Goal: Information Seeking & Learning: Learn about a topic

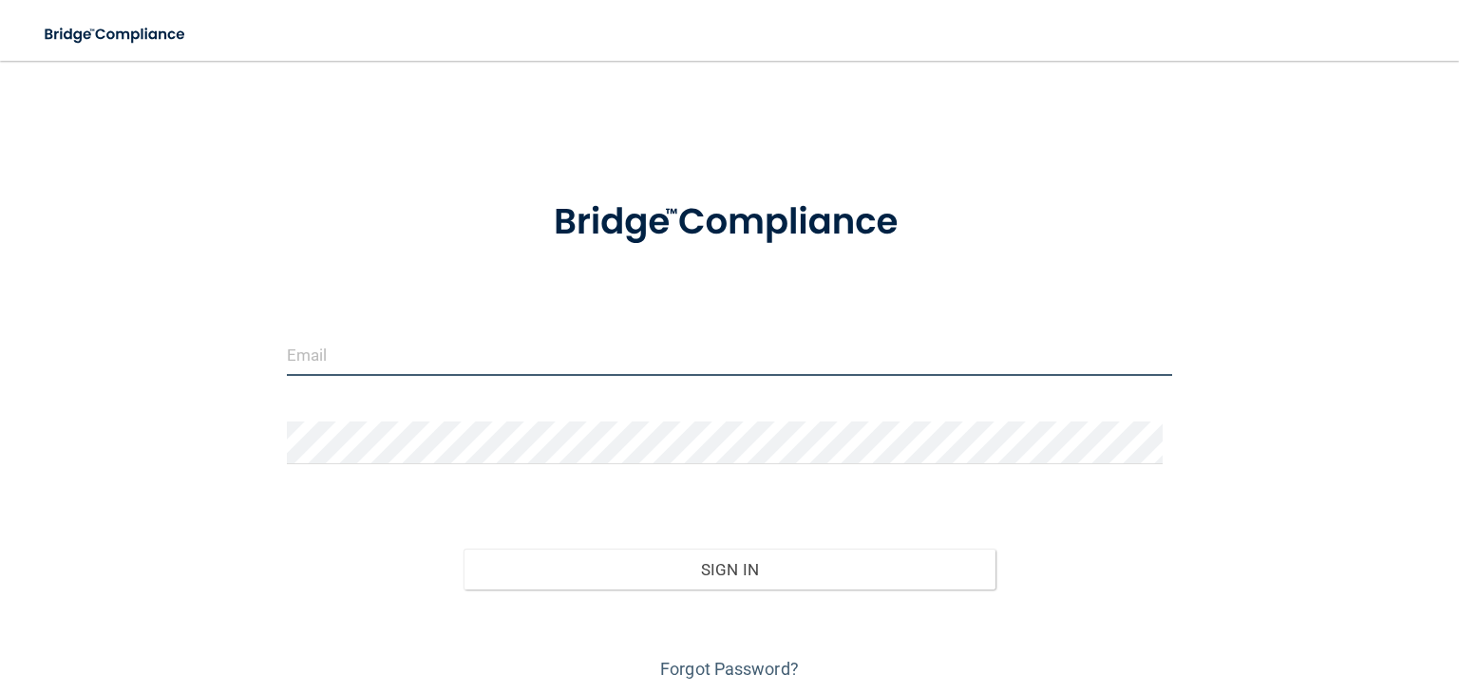
click at [374, 366] on input "email" at bounding box center [729, 354] width 885 height 43
type input "[EMAIL_ADDRESS][DOMAIN_NAME]"
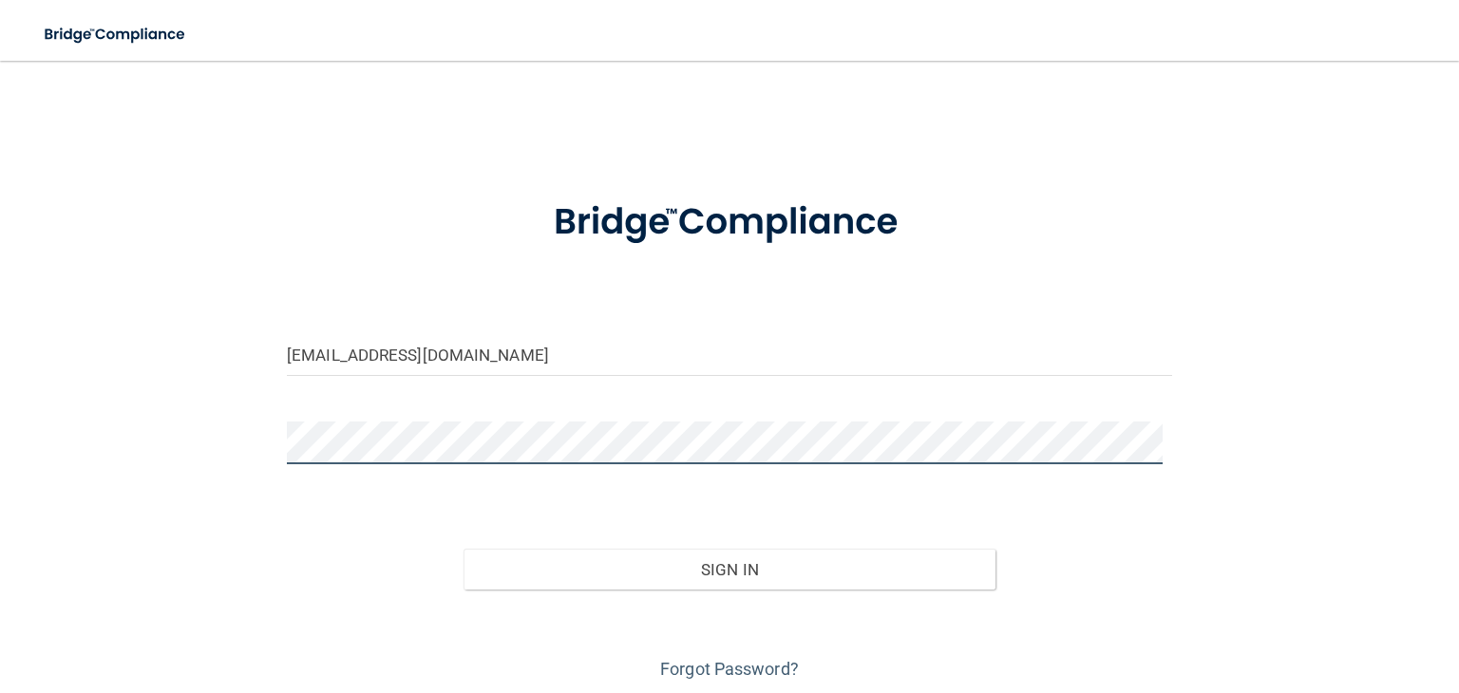
click at [463, 549] on button "Sign In" at bounding box center [728, 570] width 531 height 42
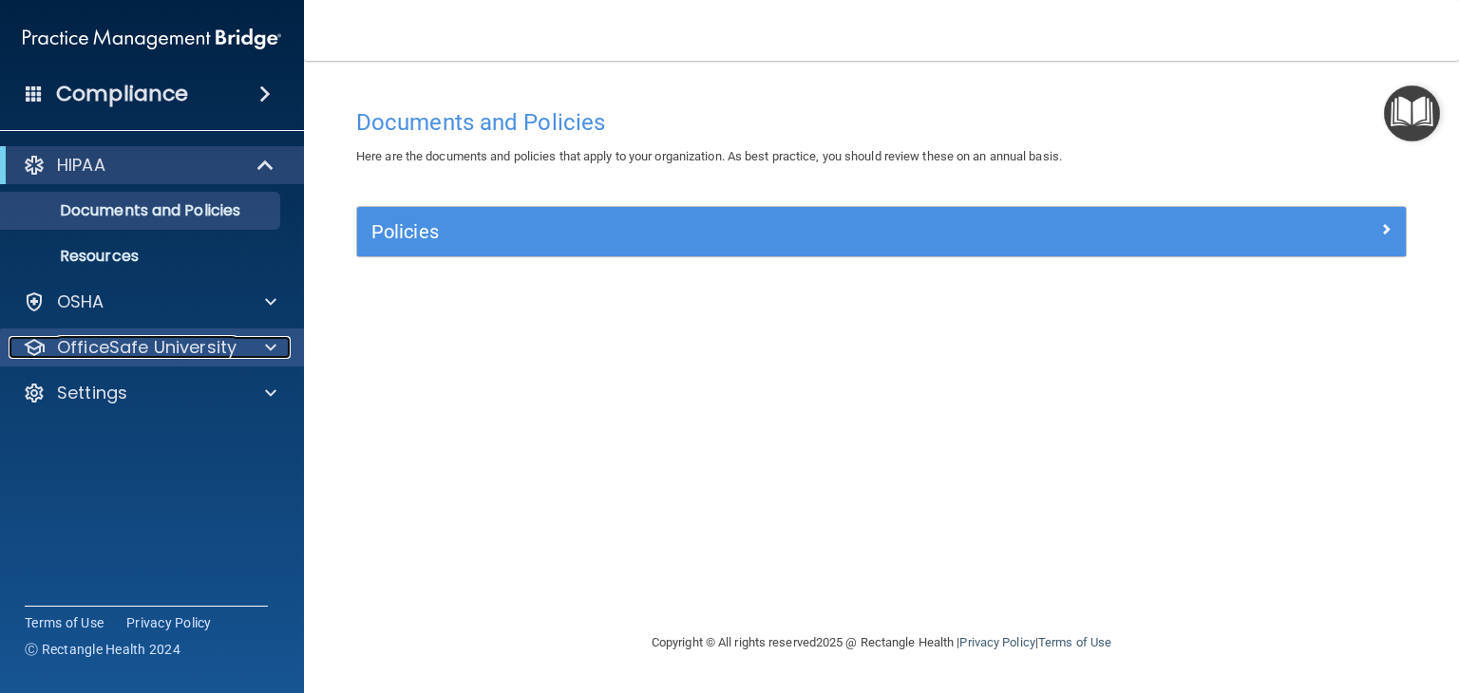
click at [194, 349] on p "OfficeSafe University" at bounding box center [146, 347] width 179 height 23
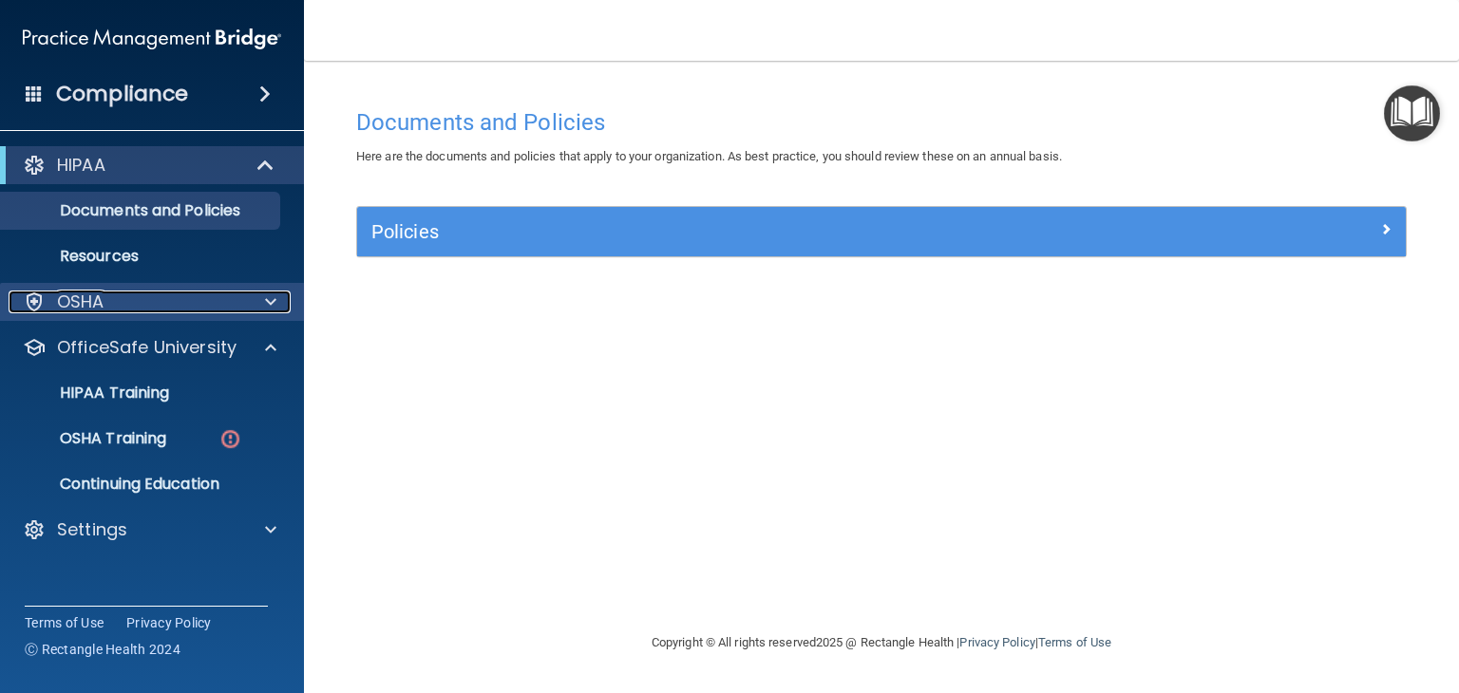
click at [220, 306] on div "OSHA" at bounding box center [127, 302] width 236 height 23
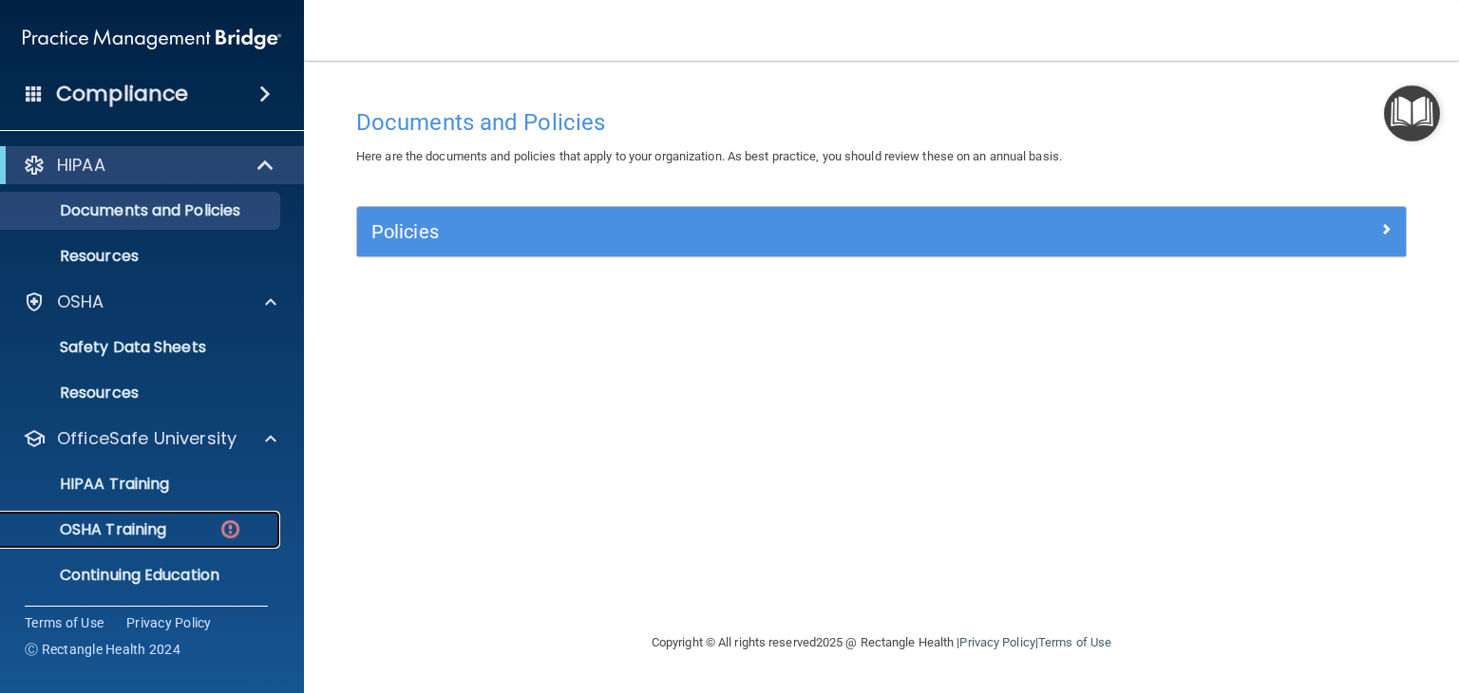
click at [141, 521] on p "OSHA Training" at bounding box center [89, 529] width 154 height 19
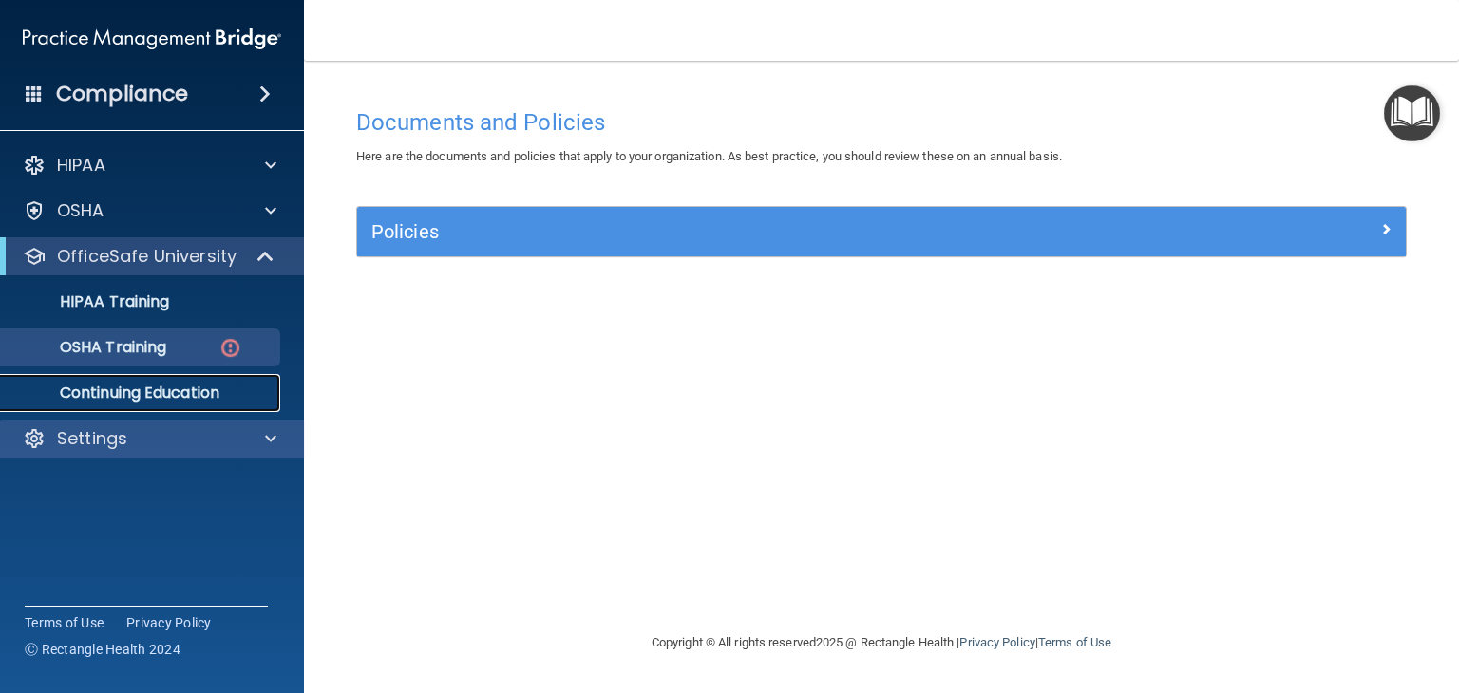
click at [141, 521] on div "Compliance HIPAA Documents and Policies Report an Incident Business Associates …" at bounding box center [152, 346] width 304 height 693
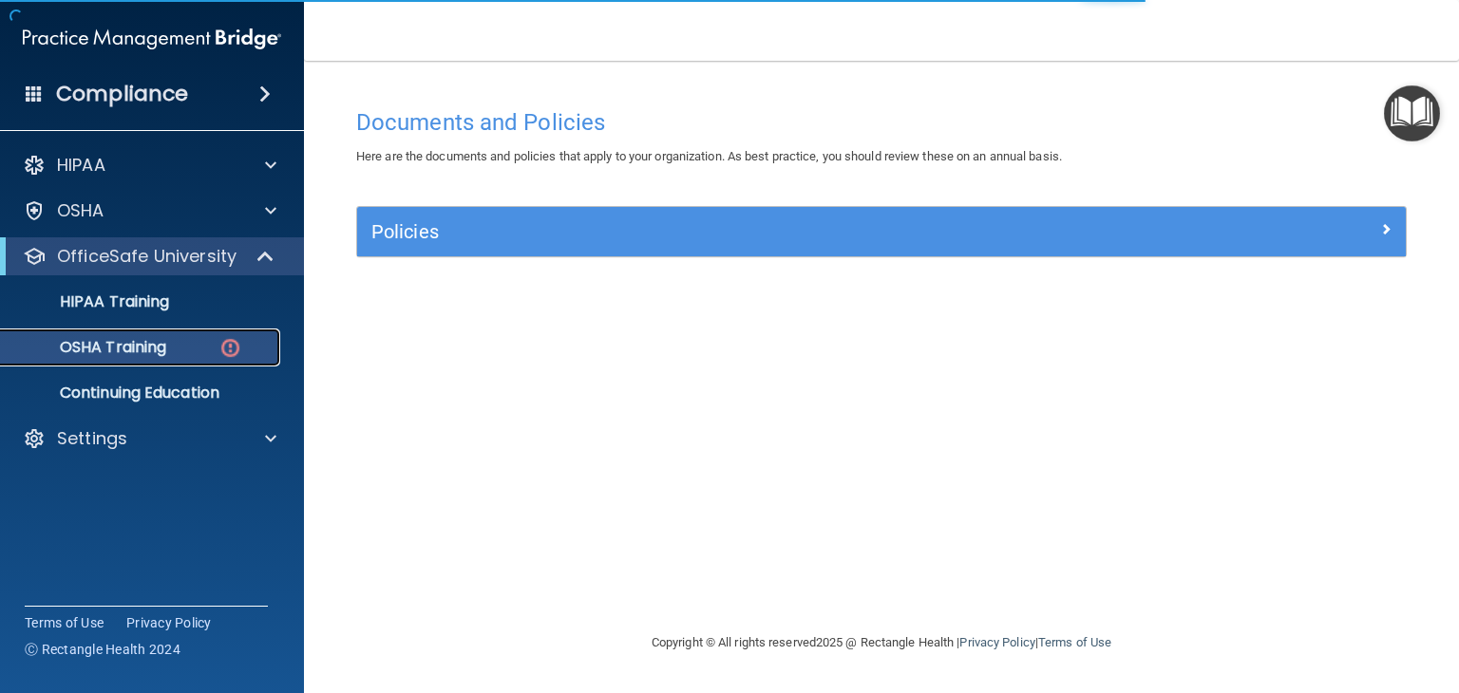
click at [122, 339] on p "OSHA Training" at bounding box center [89, 347] width 154 height 19
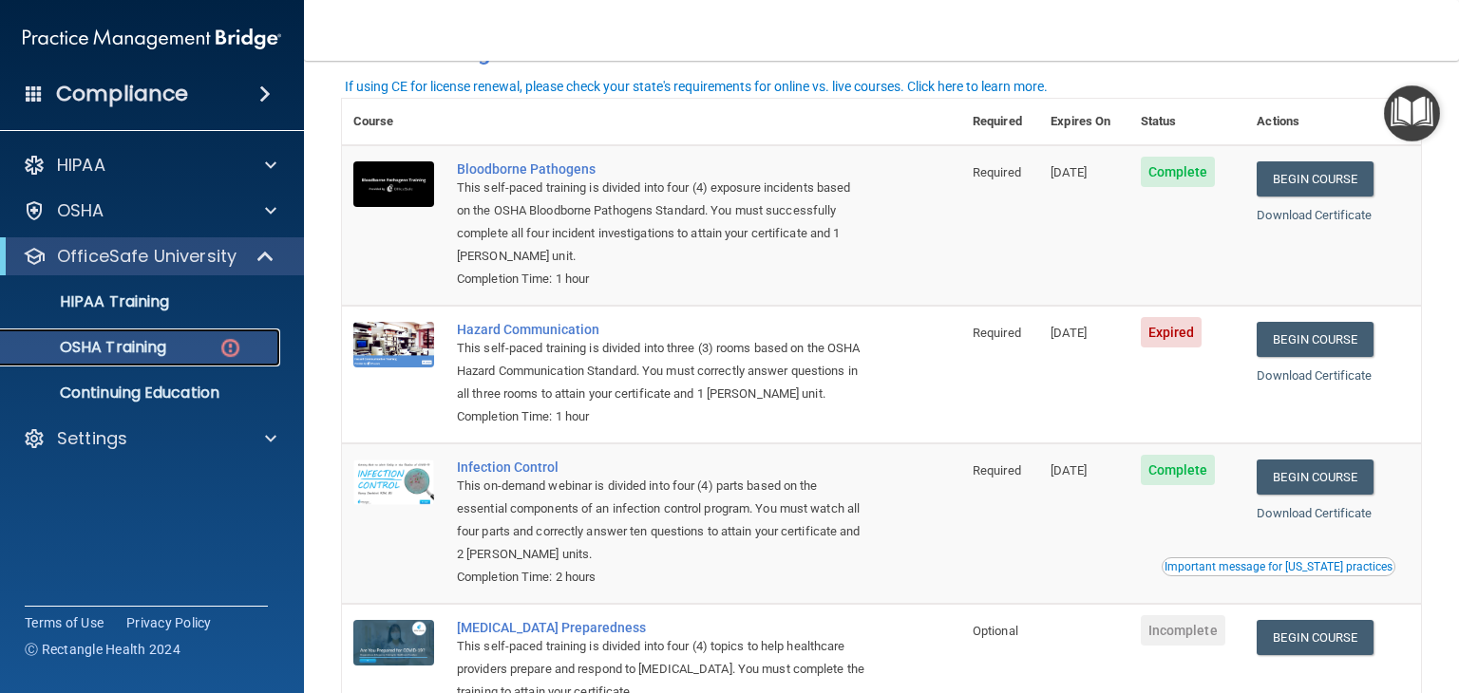
scroll to position [117, 0]
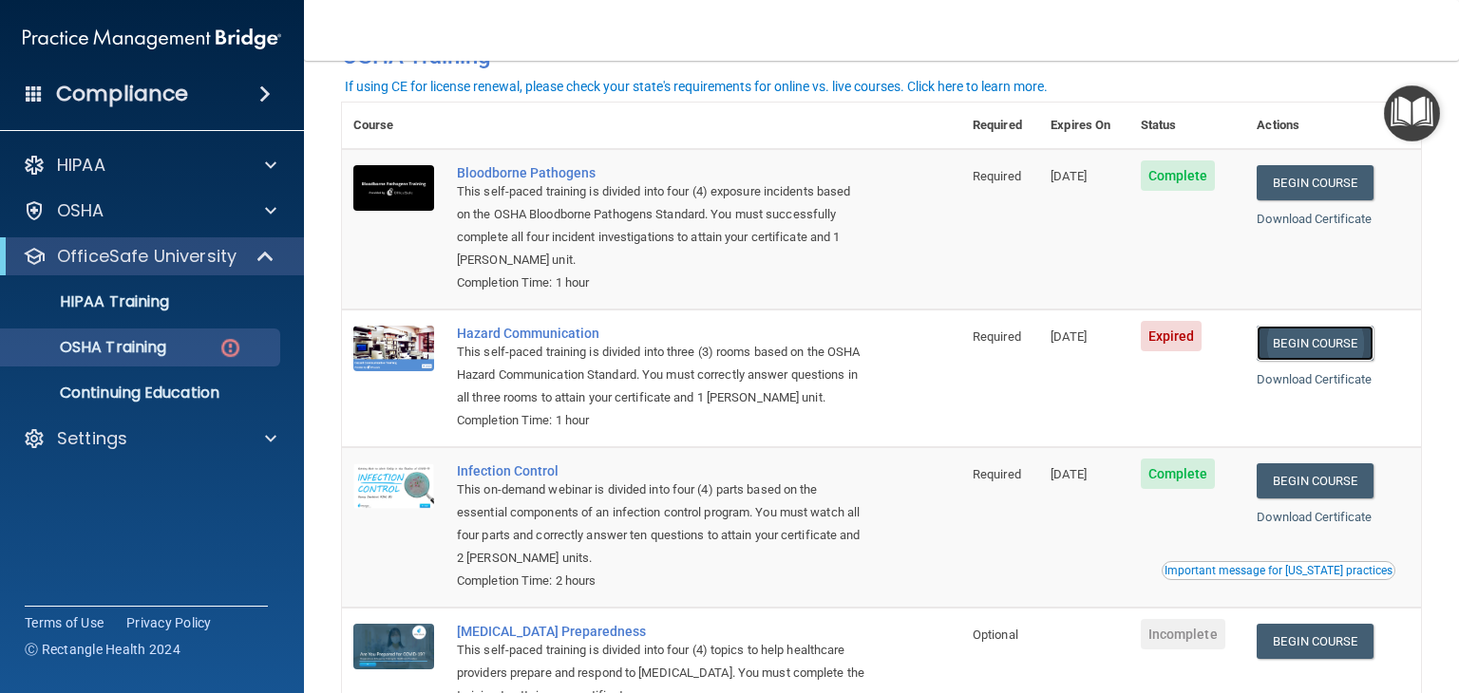
click at [1303, 341] on link "Begin Course" at bounding box center [1314, 343] width 116 height 35
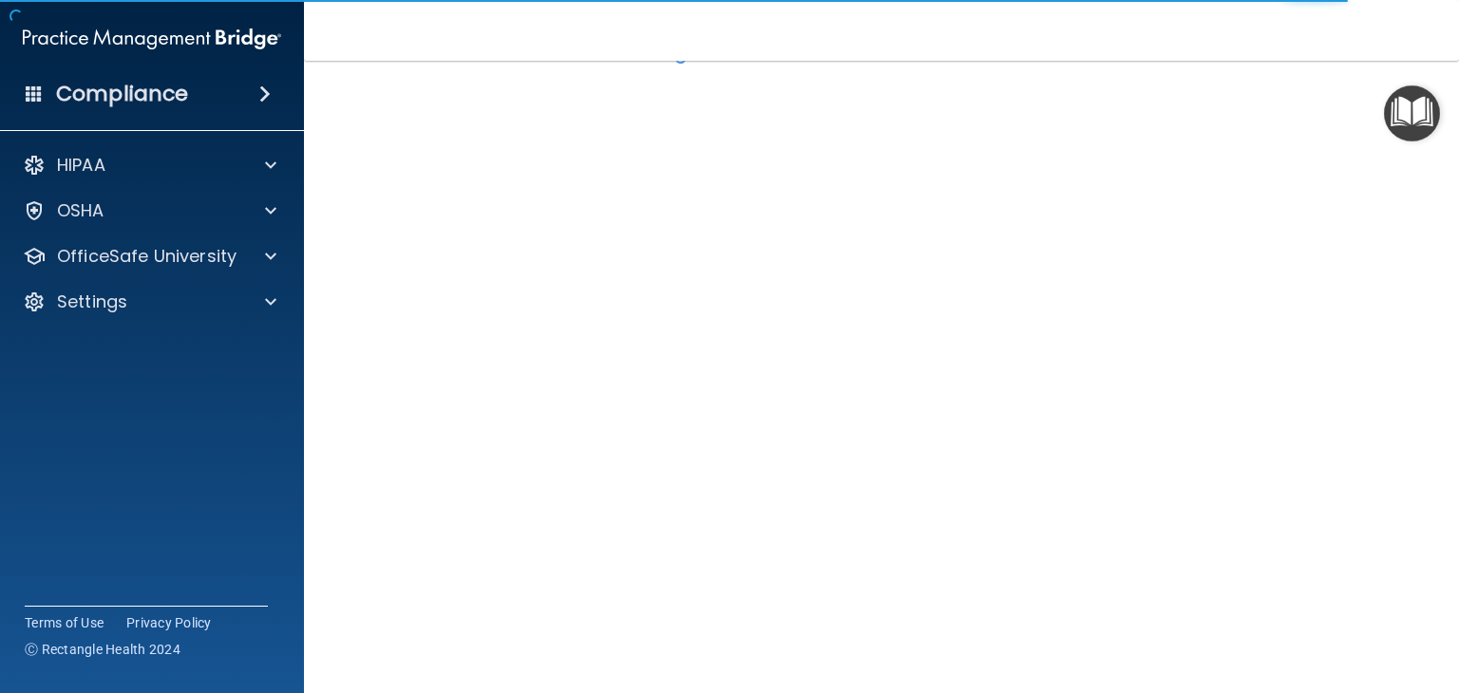
scroll to position [70, 0]
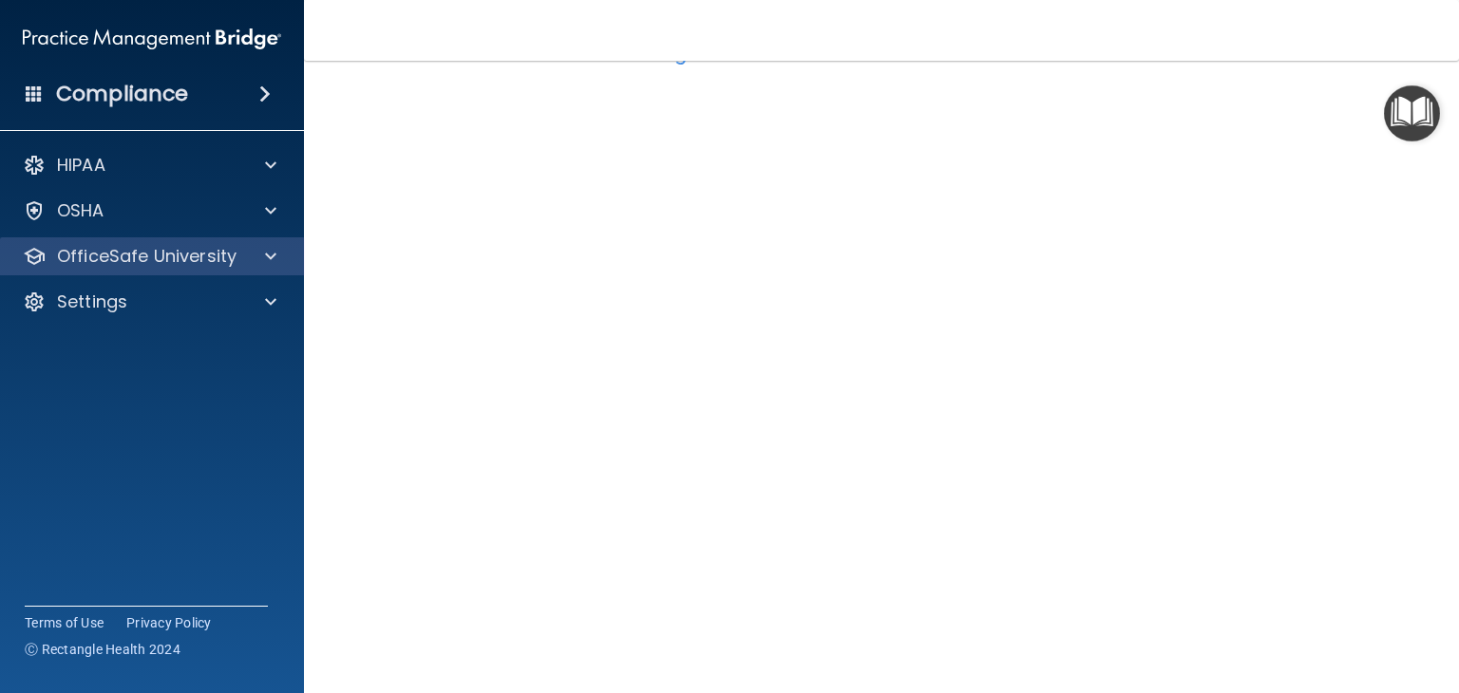
click at [244, 272] on div "OfficeSafe University" at bounding box center [152, 256] width 305 height 38
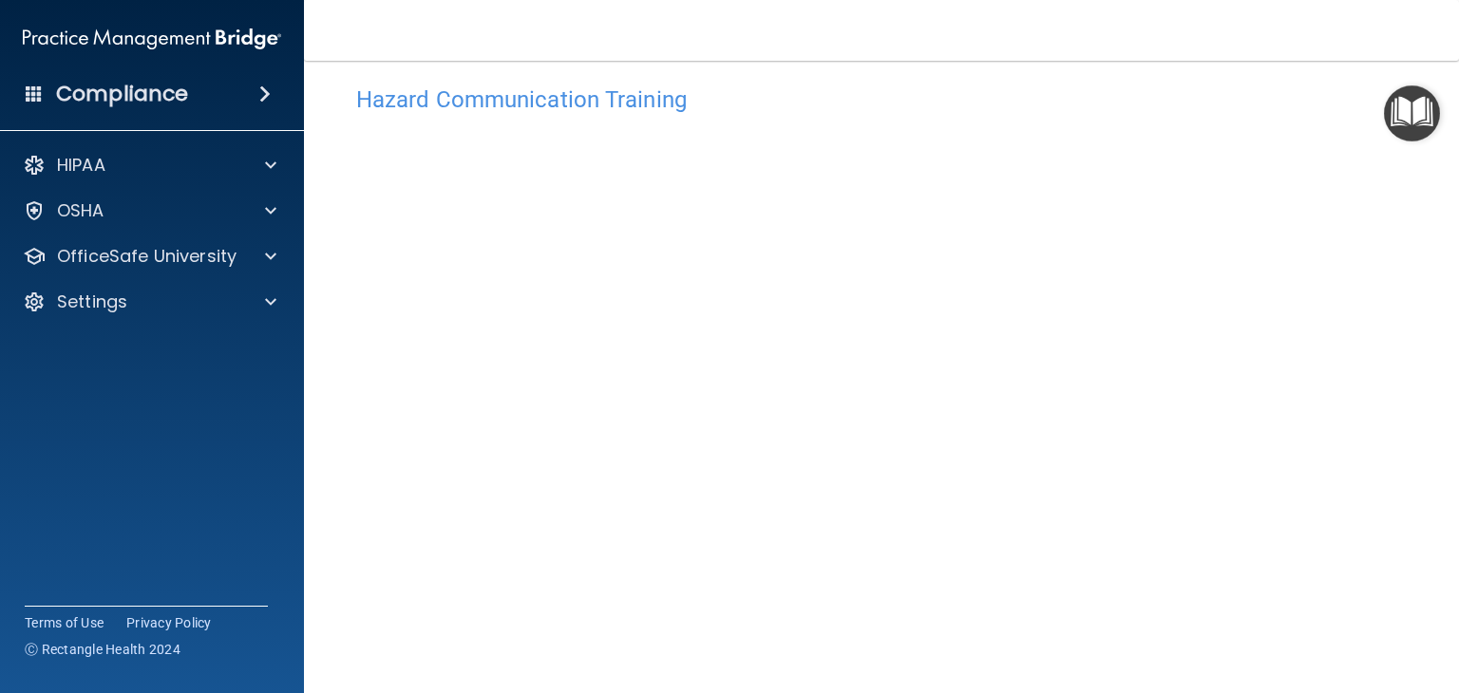
scroll to position [23, 0]
click at [560, 89] on h4 "Hazard Communication Training" at bounding box center [881, 99] width 1050 height 25
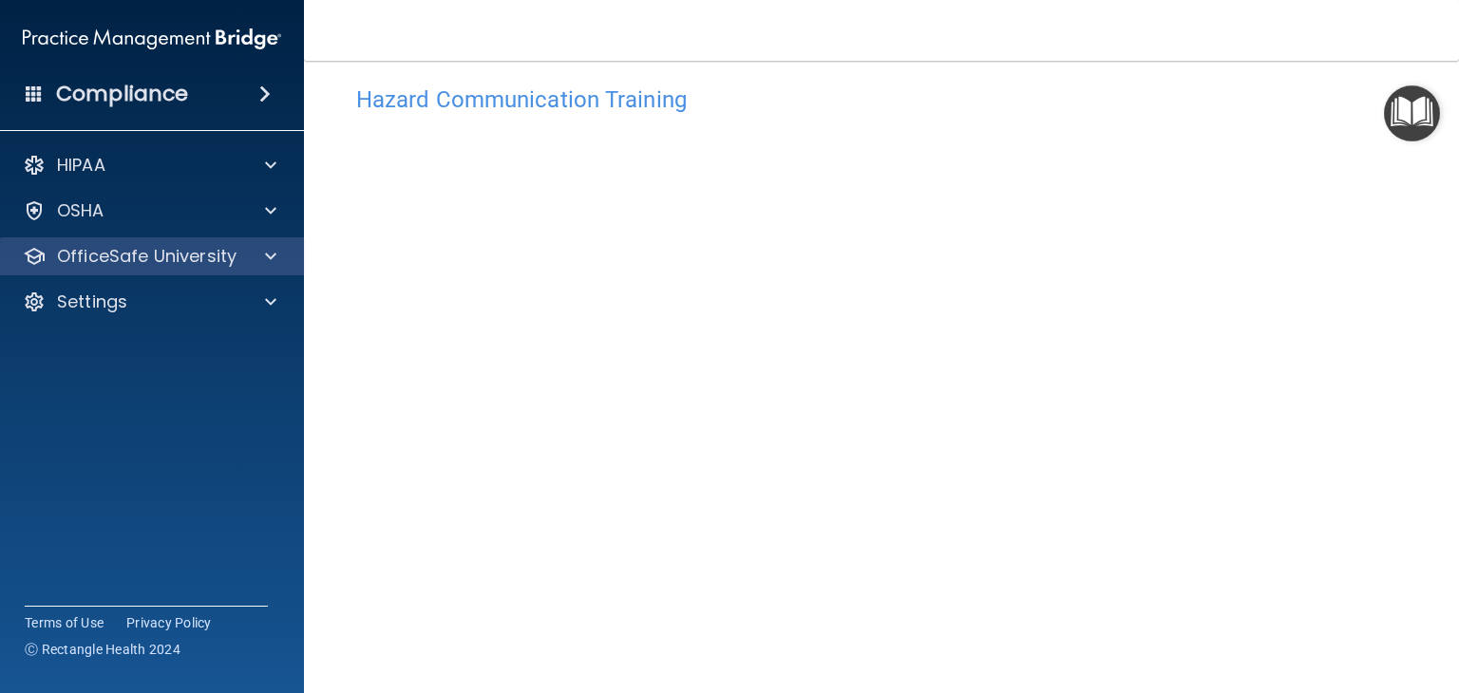
click at [210, 271] on div "OfficeSafe University" at bounding box center [152, 256] width 305 height 38
click at [278, 263] on div at bounding box center [267, 256] width 47 height 23
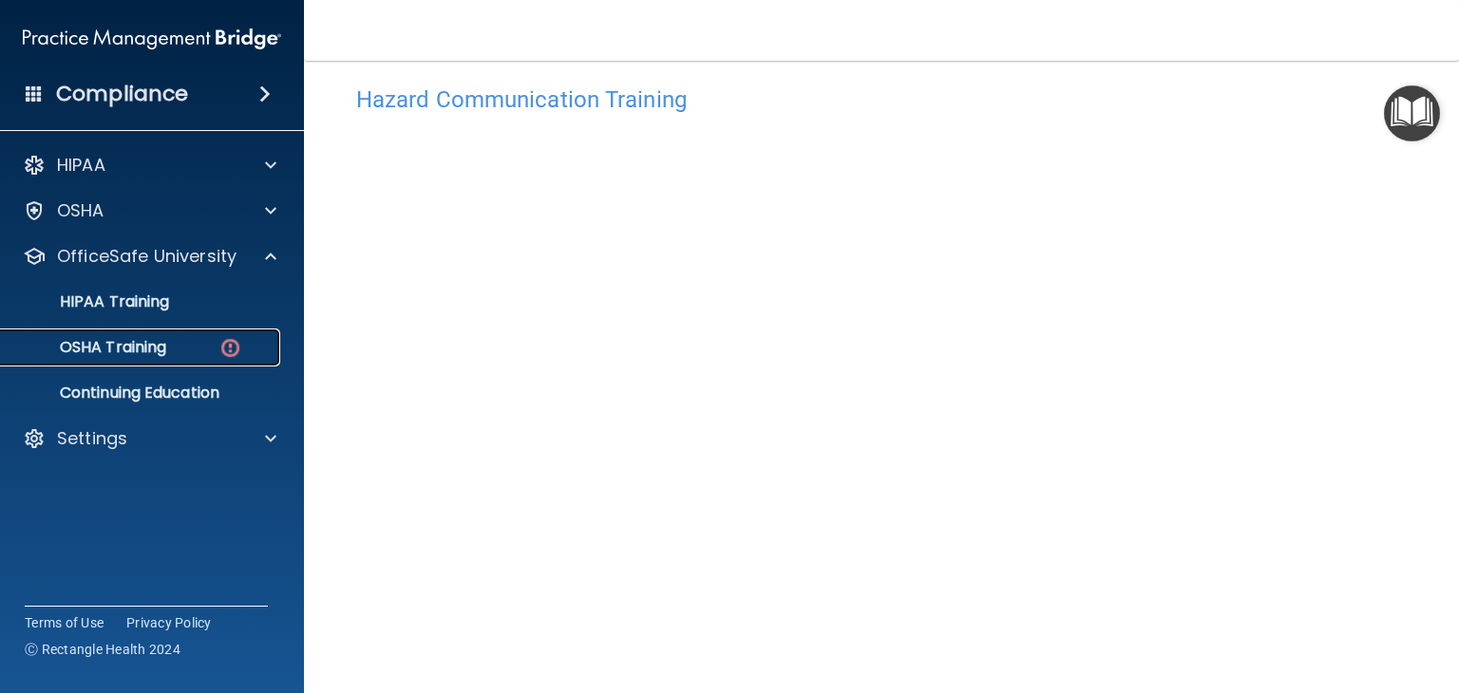
click at [187, 336] on link "OSHA Training" at bounding box center [130, 348] width 299 height 38
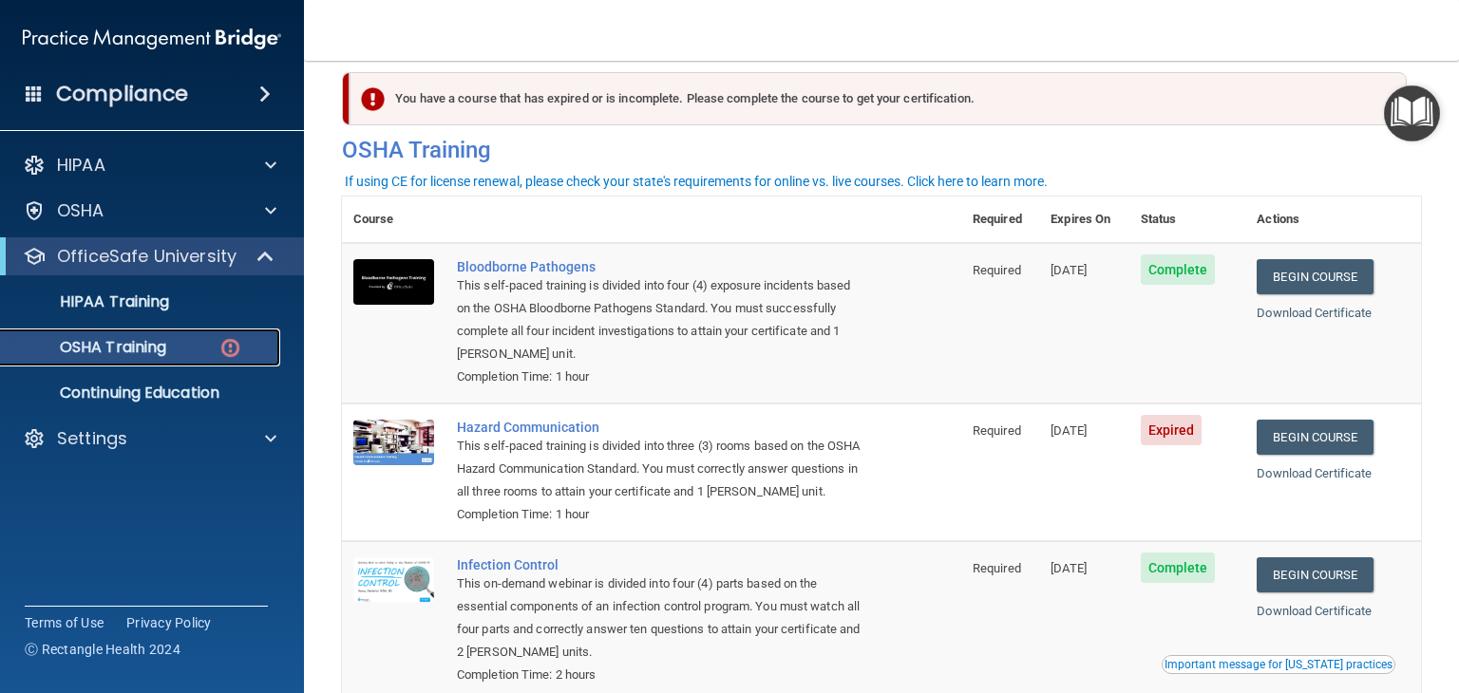
scroll to position [98, 0]
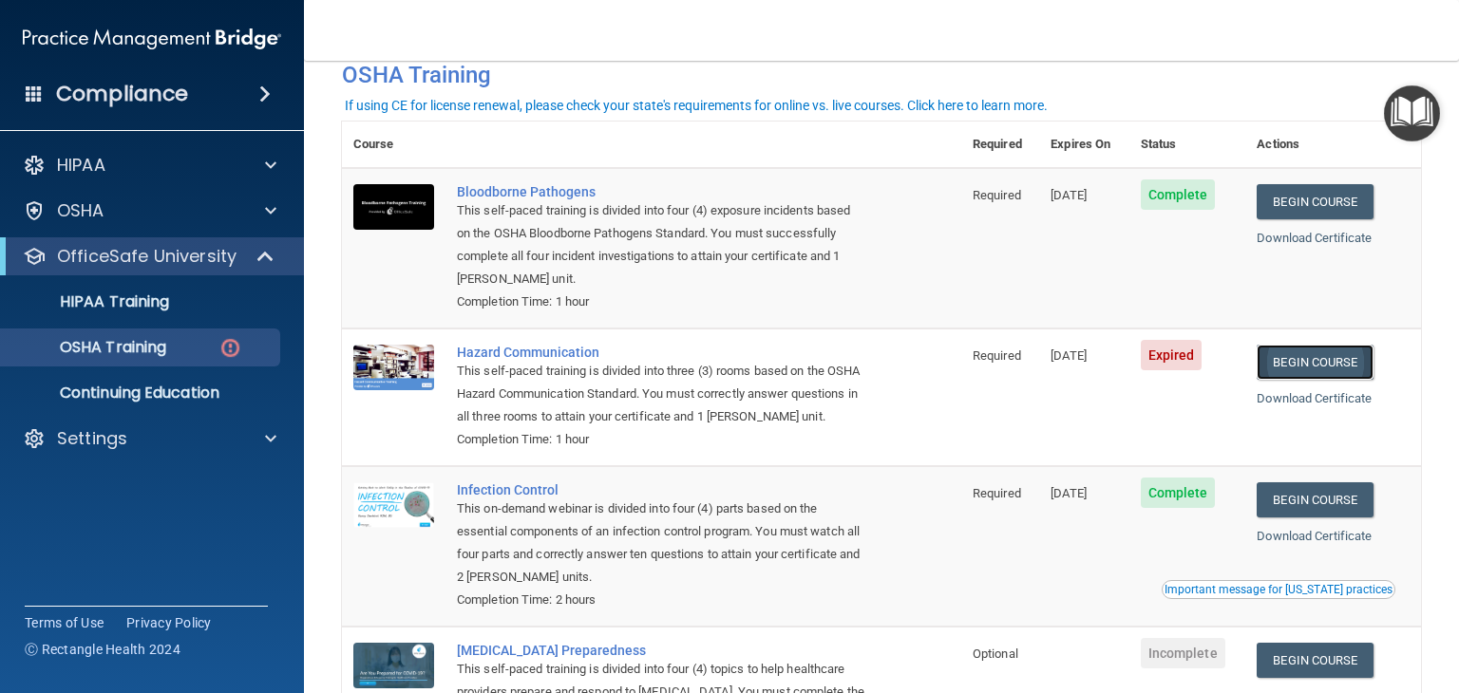
click at [1297, 358] on link "Begin Course" at bounding box center [1314, 362] width 116 height 35
click at [1348, 361] on link "Begin Course" at bounding box center [1314, 362] width 116 height 35
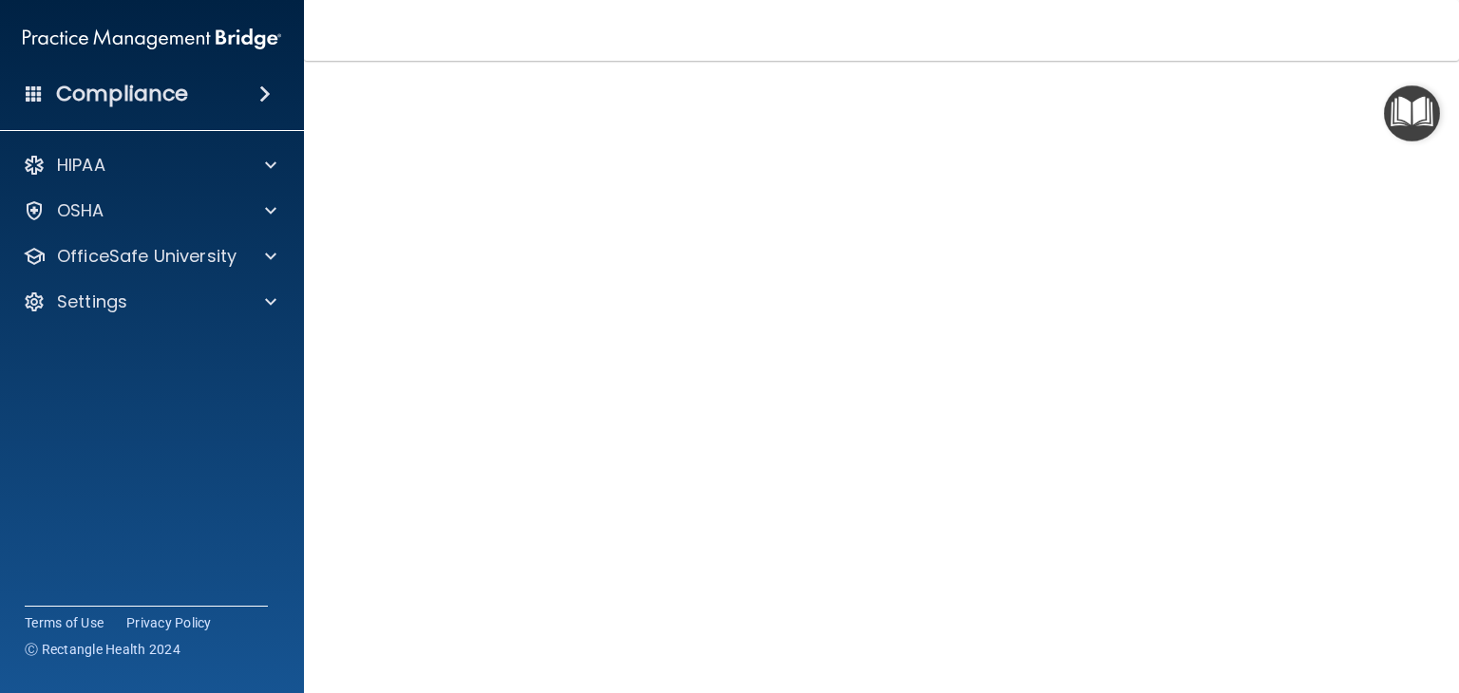
scroll to position [82, 0]
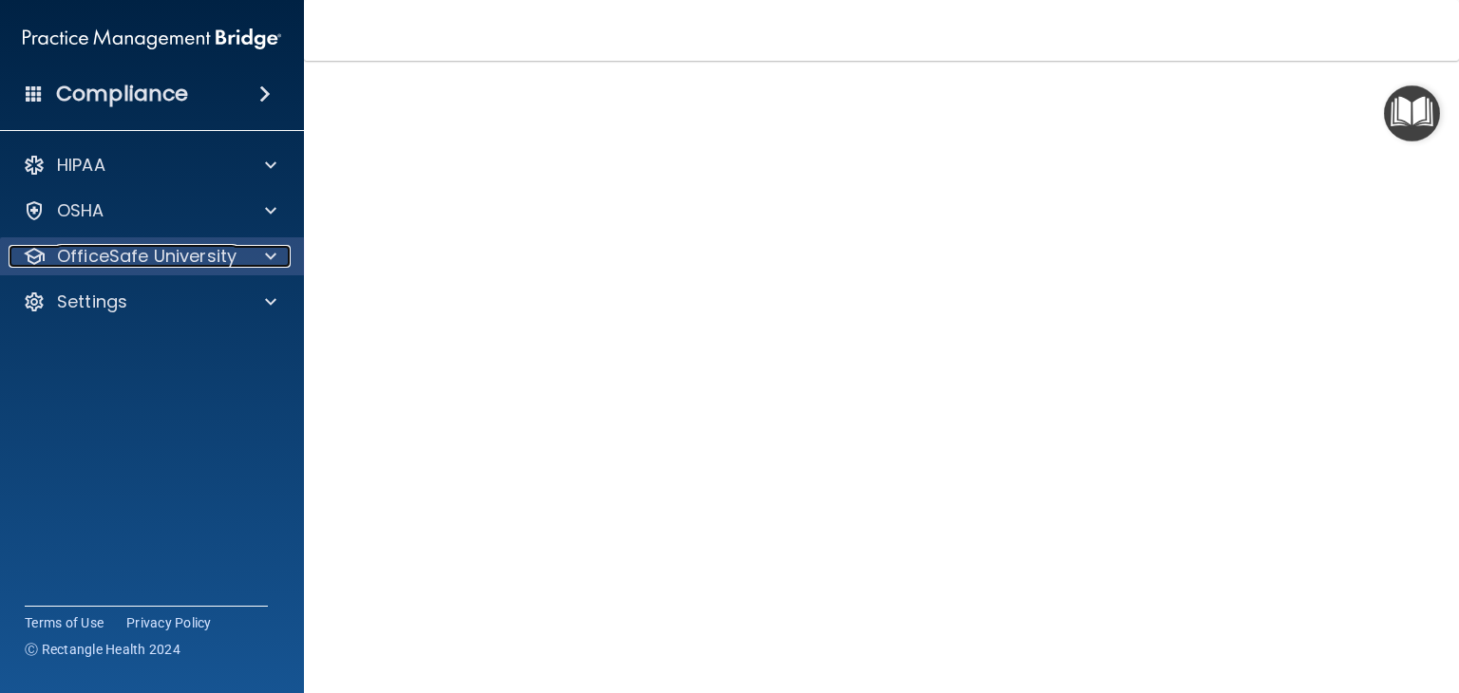
click at [272, 257] on span at bounding box center [270, 256] width 11 height 23
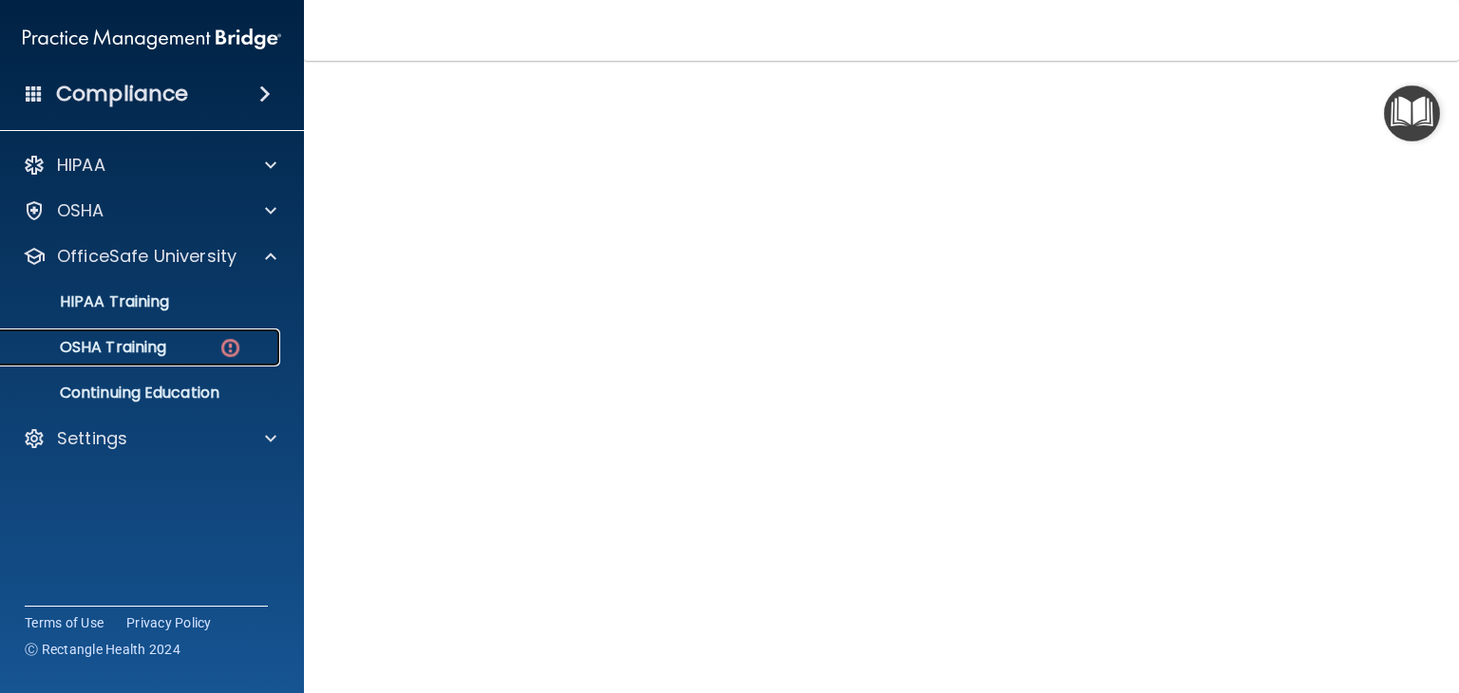
click at [209, 350] on div "OSHA Training" at bounding box center [141, 347] width 259 height 19
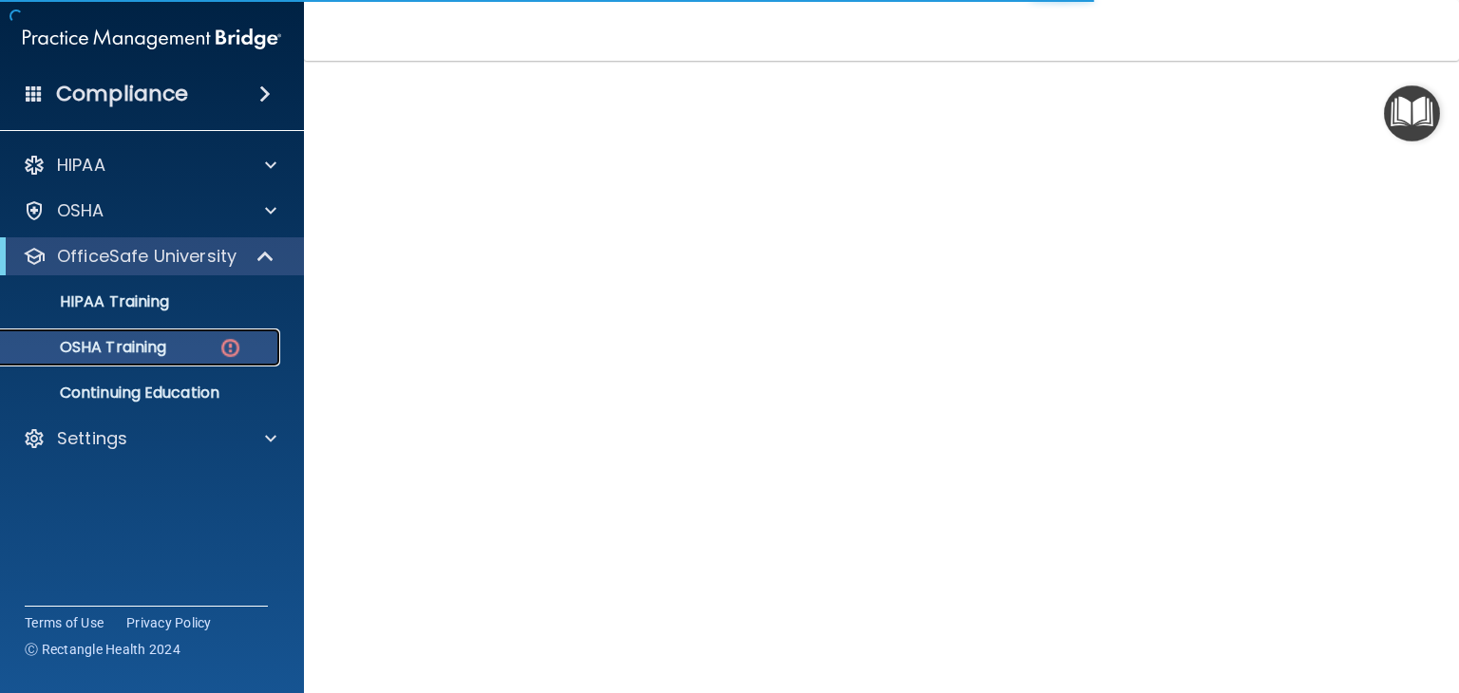
click at [209, 350] on div "OSHA Training" at bounding box center [141, 347] width 259 height 19
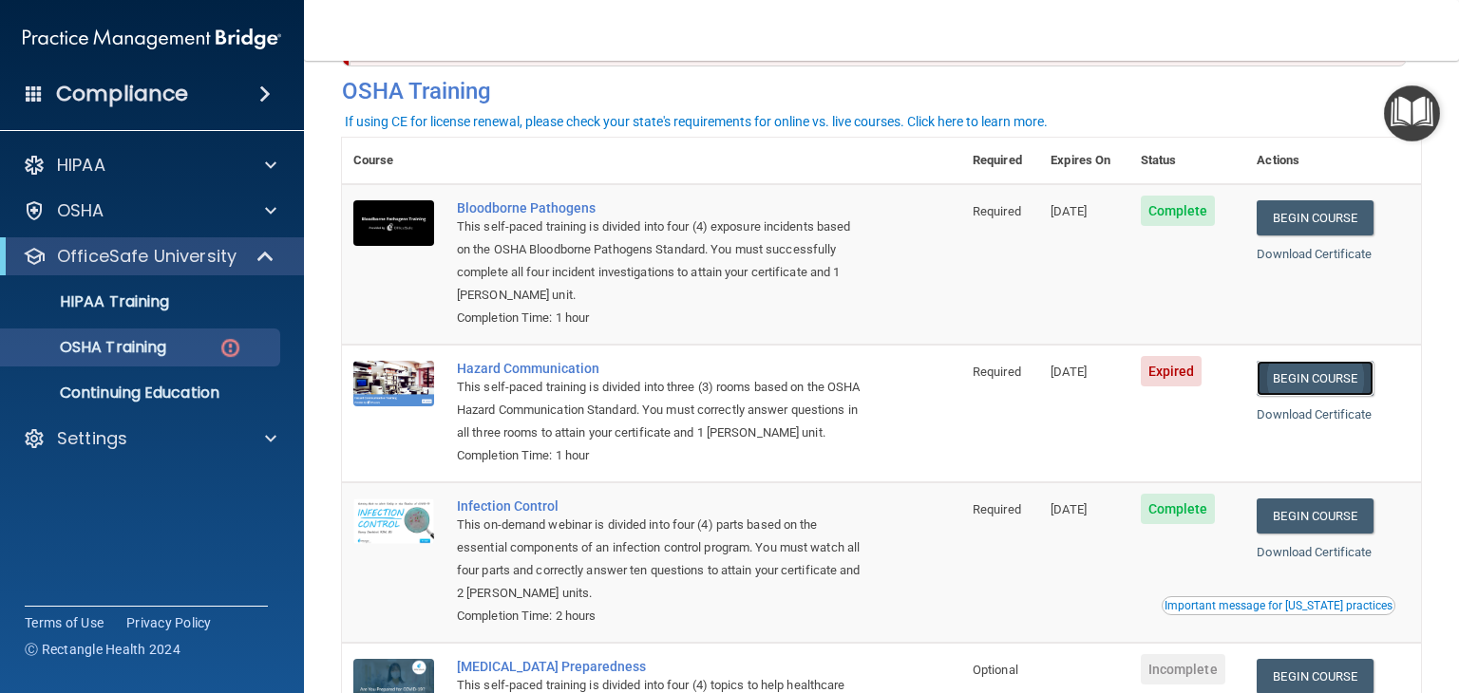
click at [1291, 382] on link "Begin Course" at bounding box center [1314, 378] width 116 height 35
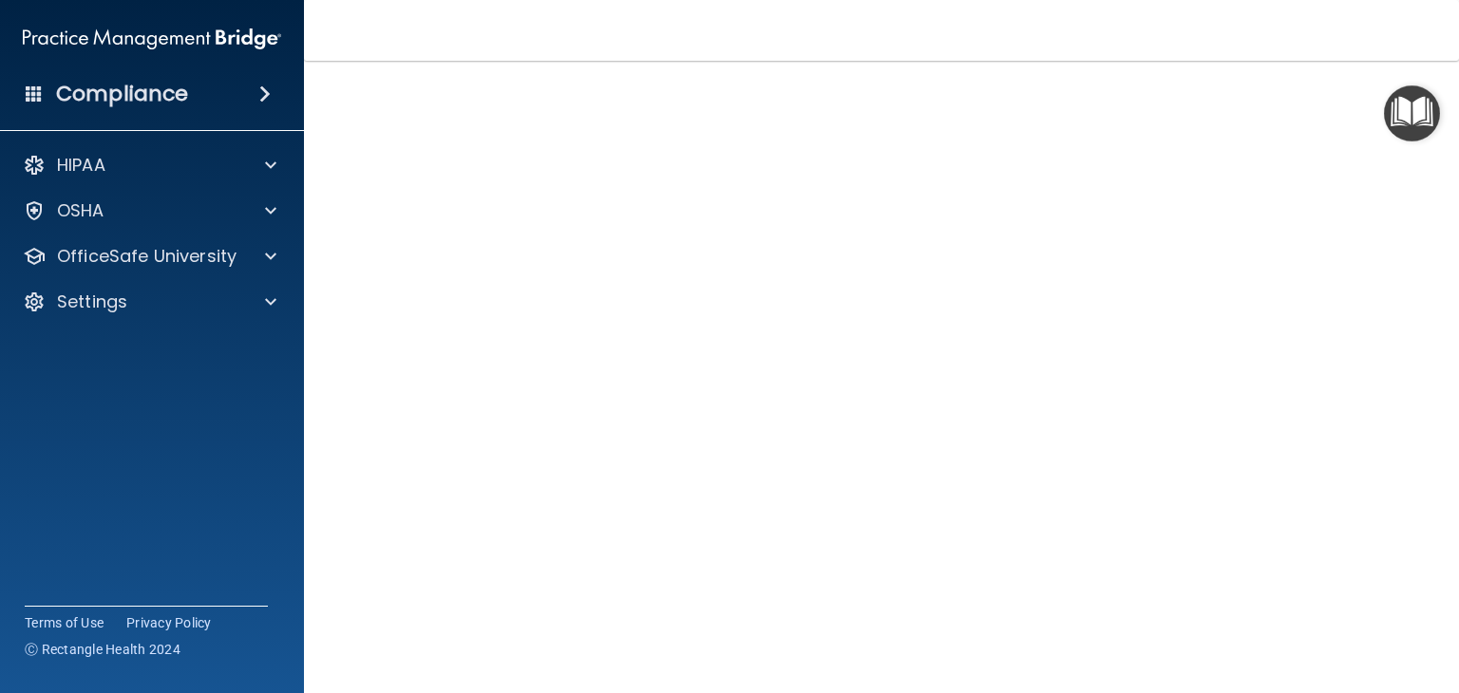
scroll to position [21, 0]
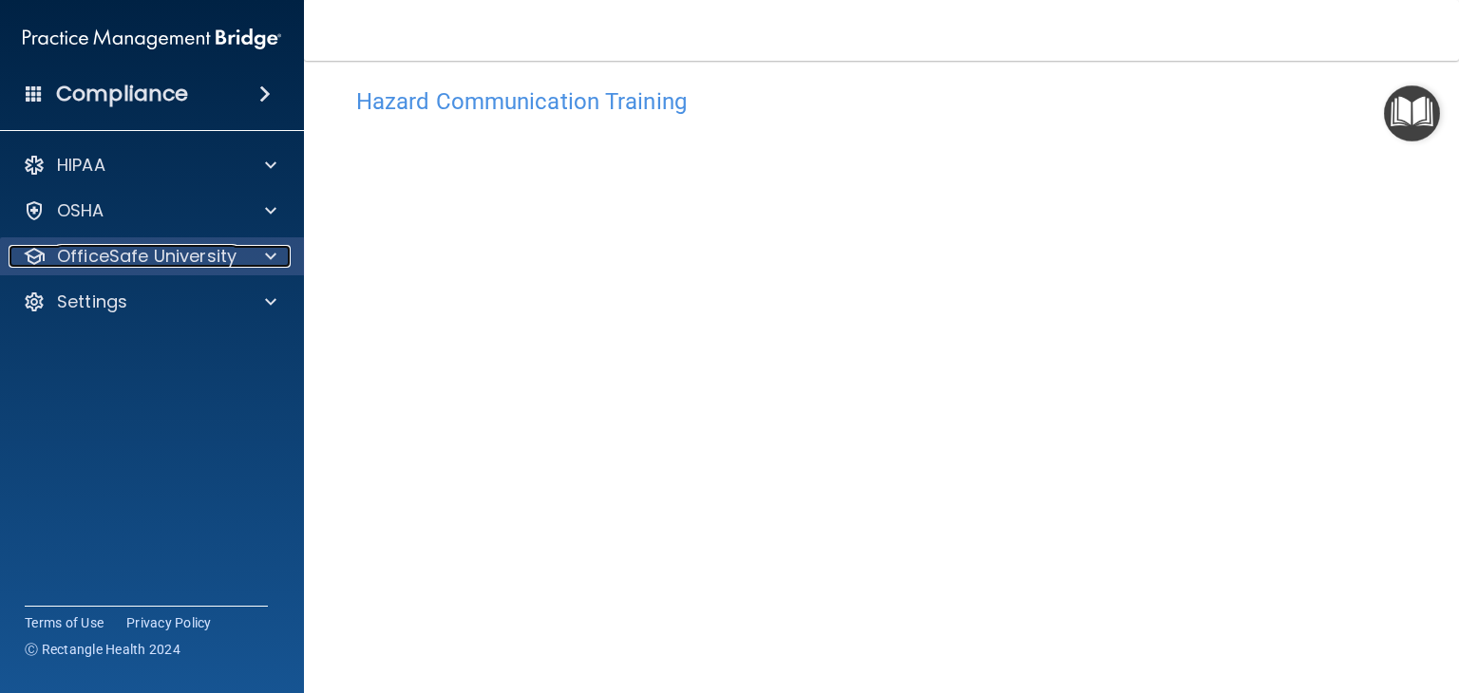
click at [154, 256] on p "OfficeSafe University" at bounding box center [146, 256] width 179 height 23
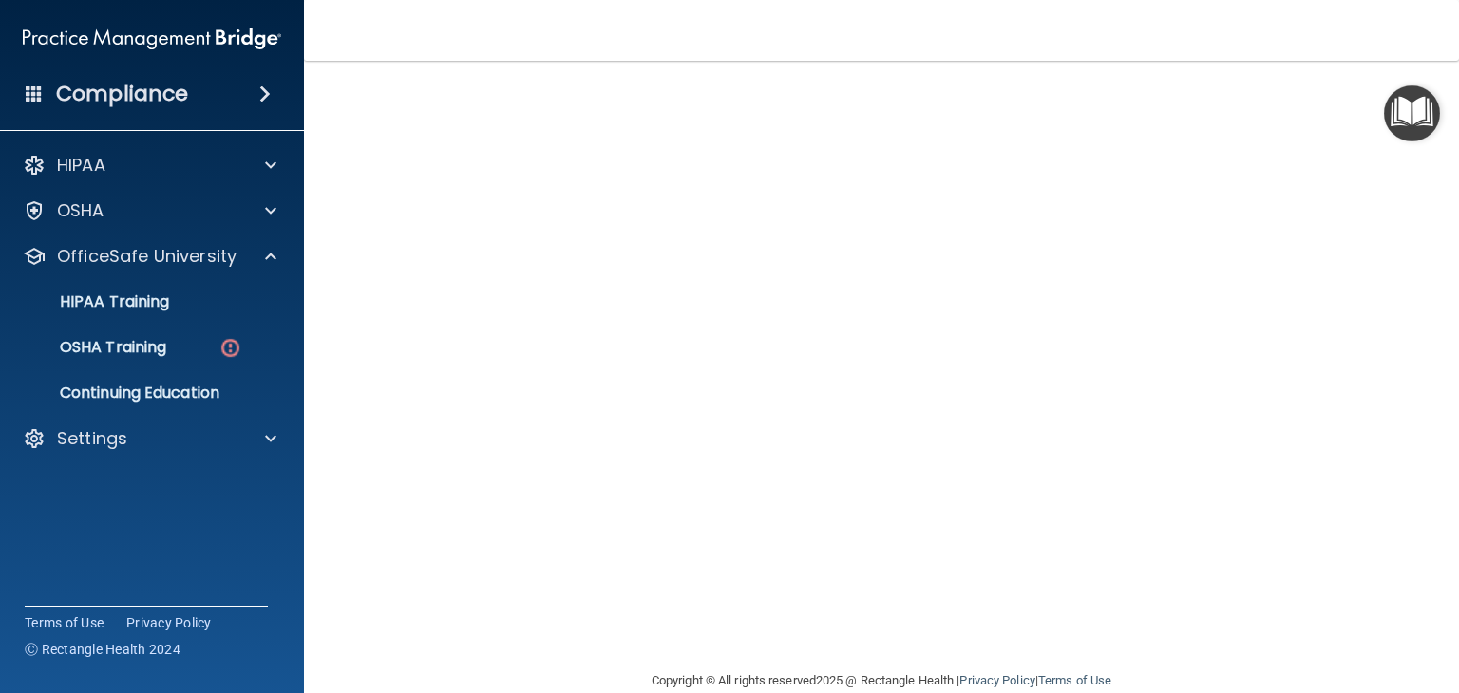
scroll to position [99, 0]
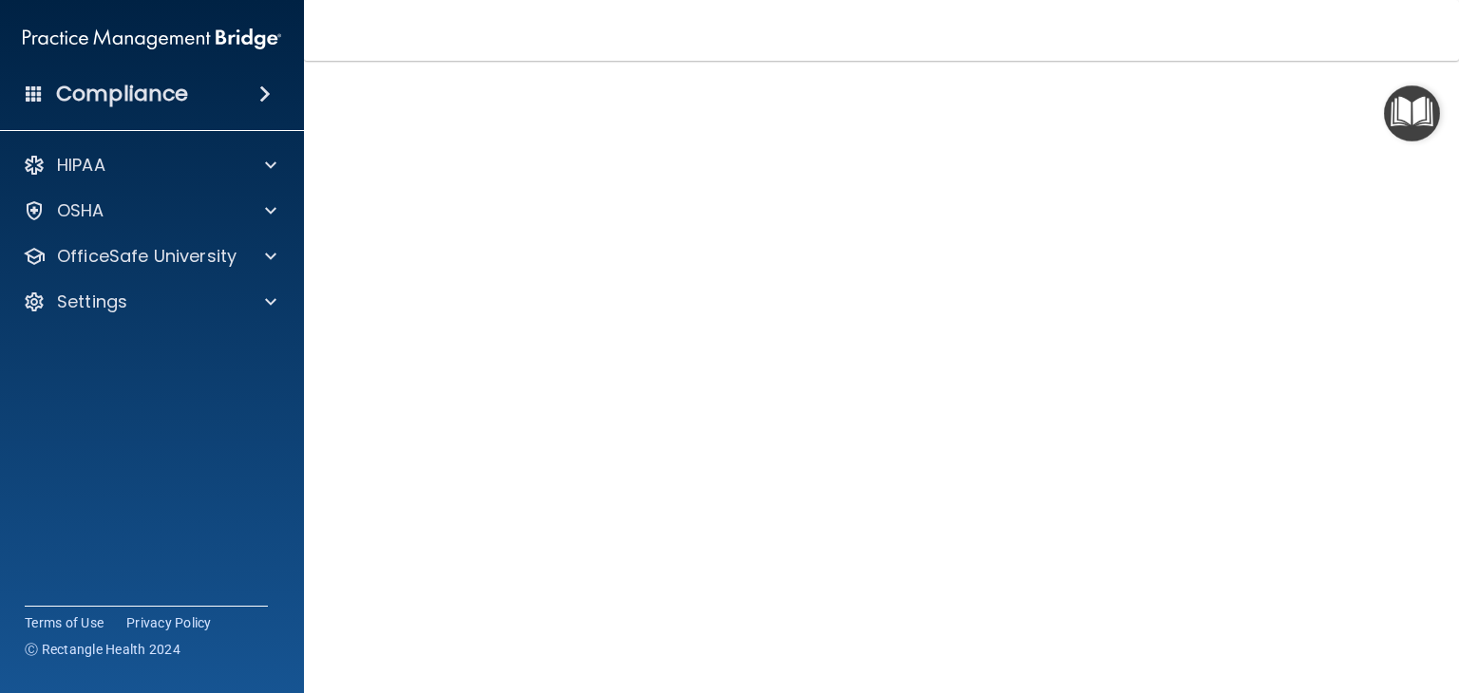
scroll to position [21, 0]
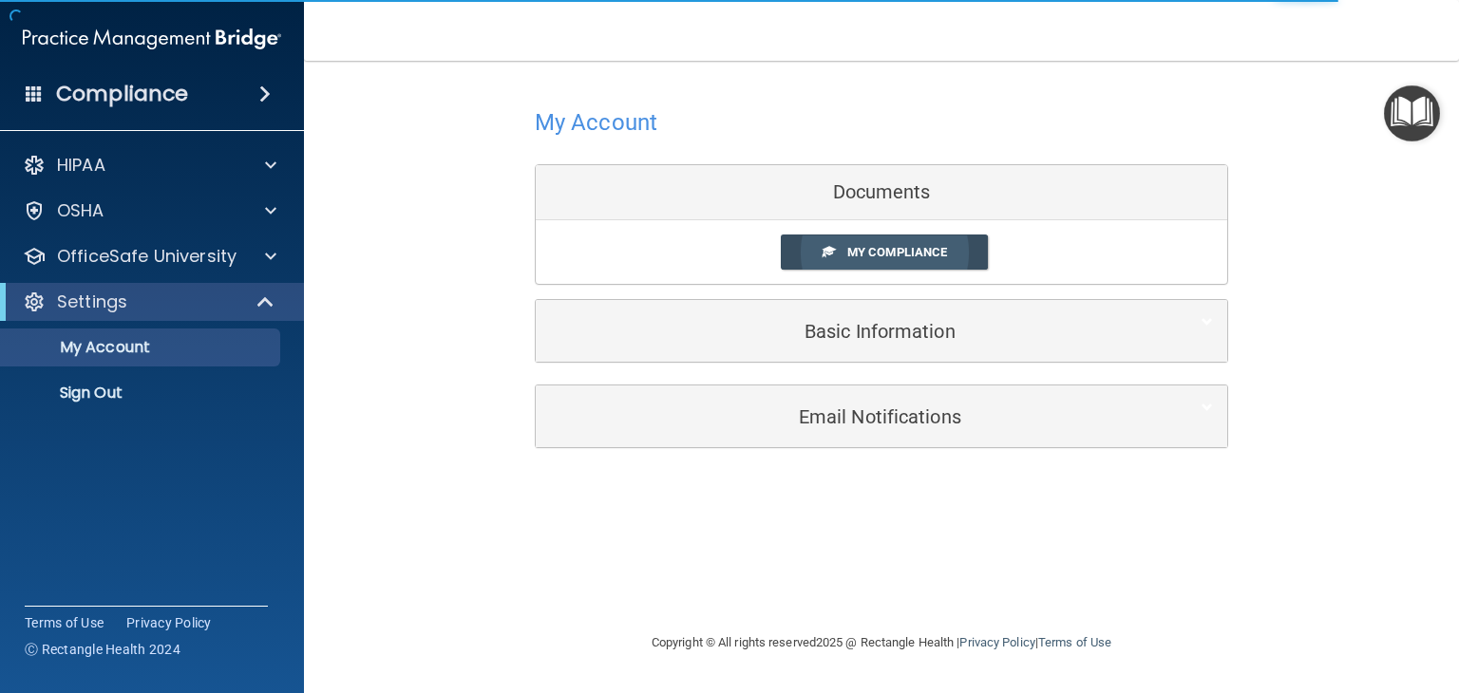
click at [854, 246] on span "My Compliance" at bounding box center [897, 252] width 100 height 14
drag, startPoint x: 854, startPoint y: 198, endPoint x: 857, endPoint y: 250, distance: 51.4
click at [857, 250] on div "Documents My Compliance My Compliance My BAA" at bounding box center [881, 224] width 693 height 121
click at [705, 253] on body "Compliance HIPAA Documents and Policies Report an Incident Business Associates …" at bounding box center [729, 346] width 1459 height 693
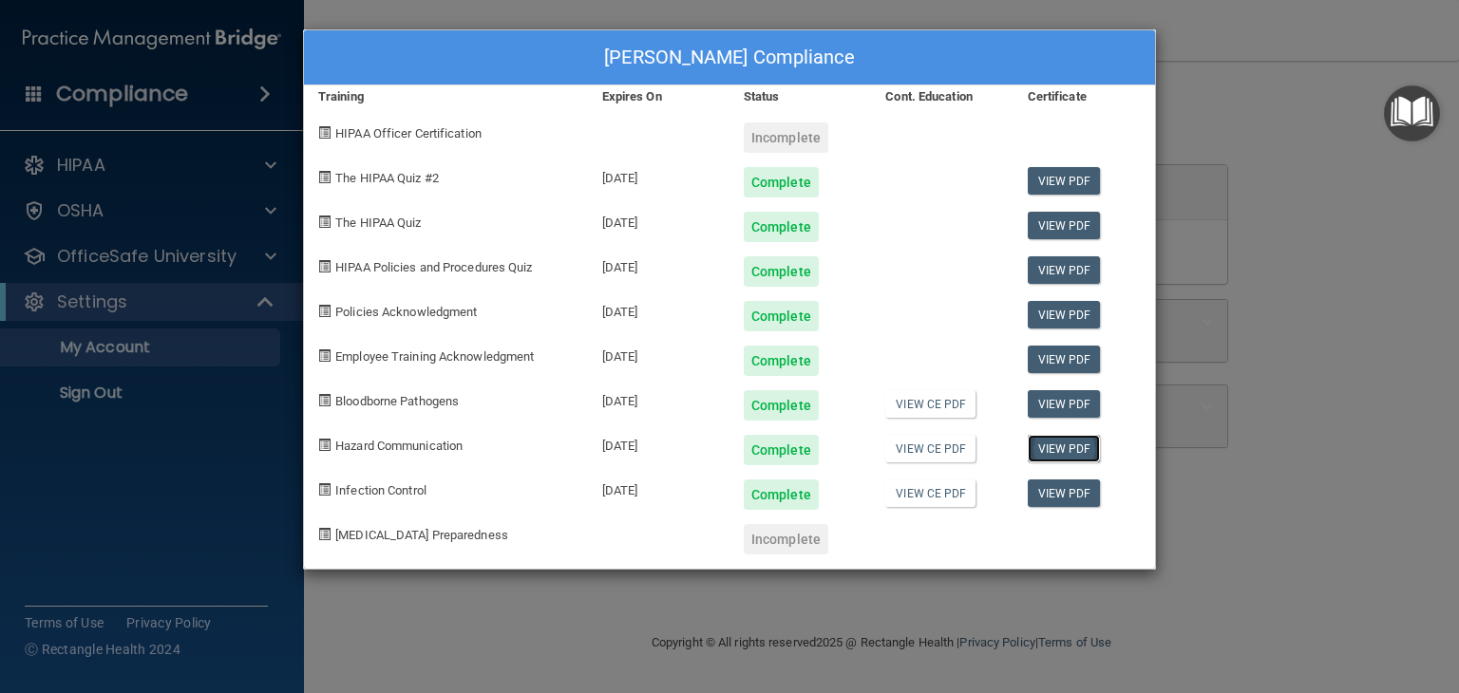
click at [1051, 443] on link "View PDF" at bounding box center [1063, 449] width 73 height 28
